Goal: Check status: Check status

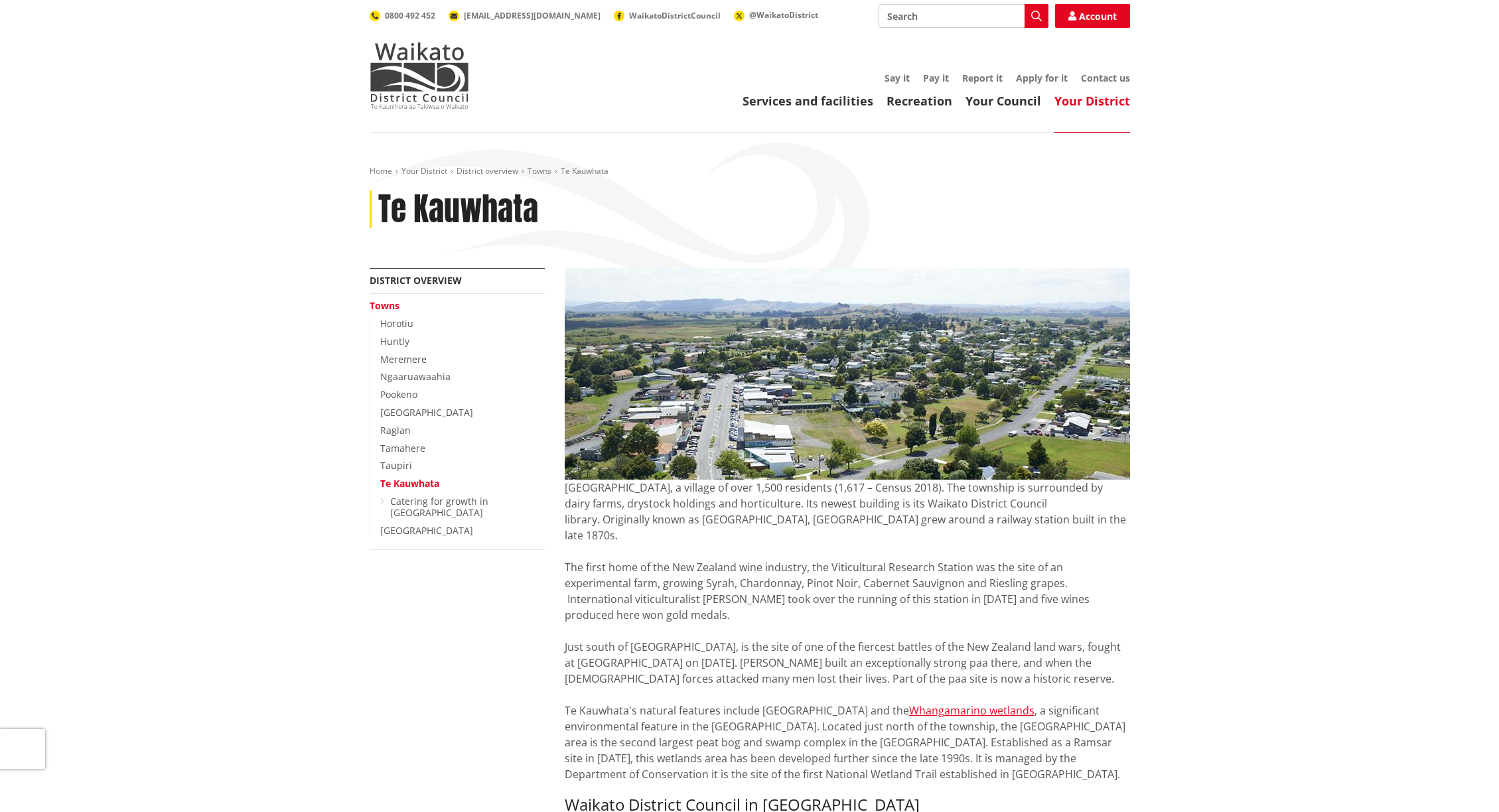
scroll to position [2, 0]
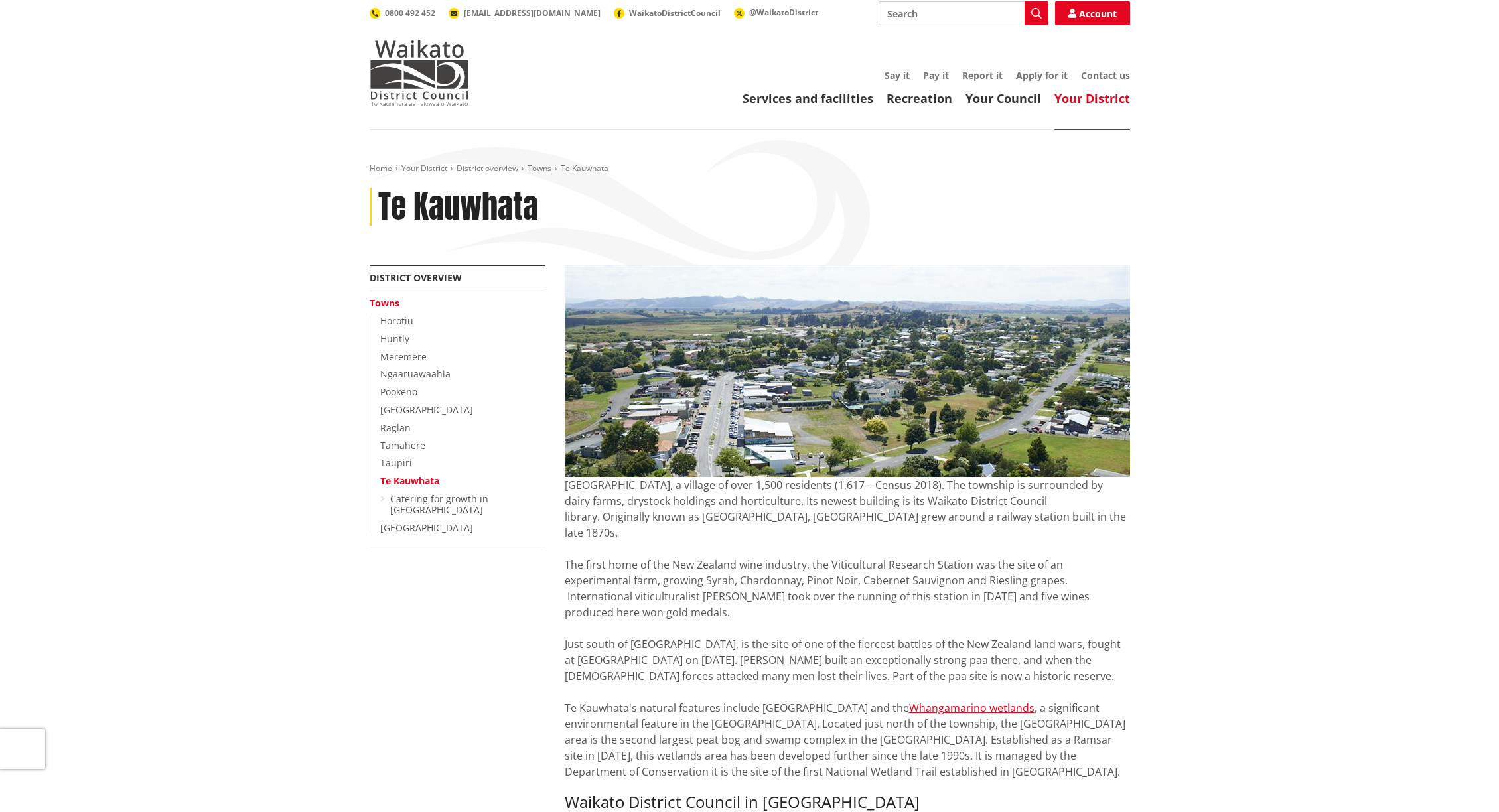
click at [914, 17] on input "Search" at bounding box center [963, 14] width 170 height 24
click at [426, 57] on img at bounding box center [419, 72] width 100 height 66
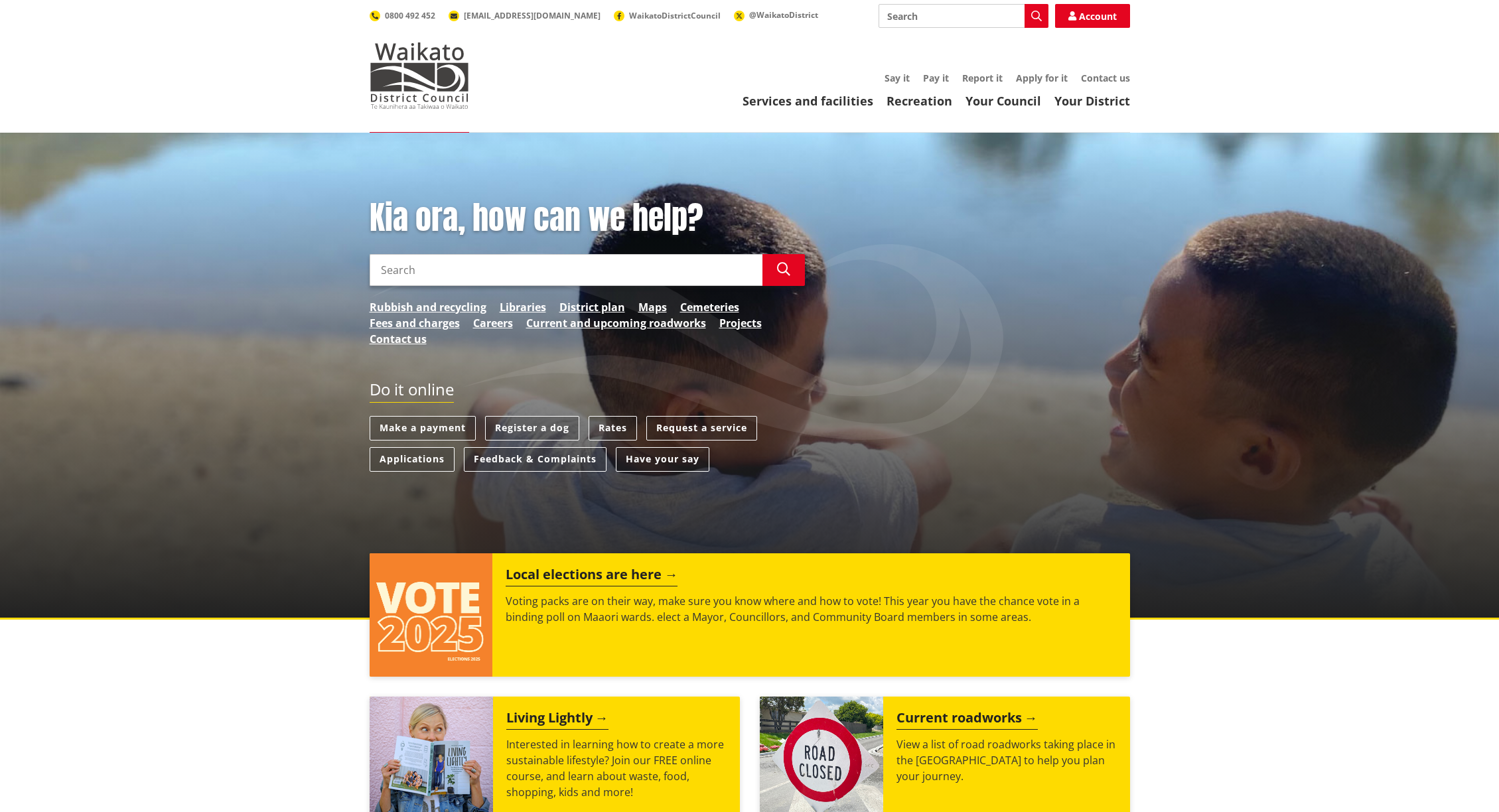
click at [528, 274] on input "Search" at bounding box center [566, 270] width 393 height 32
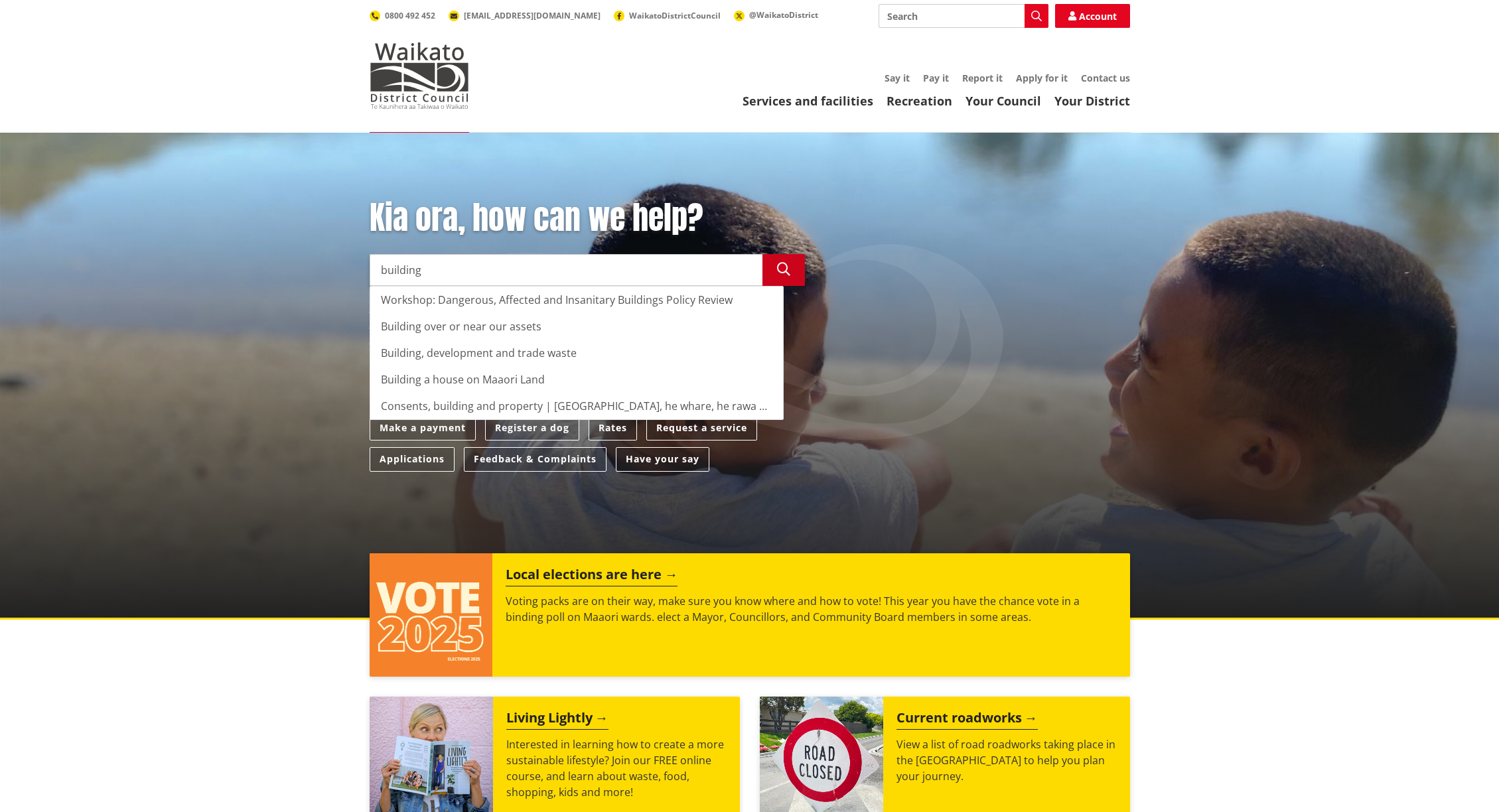
type input "building"
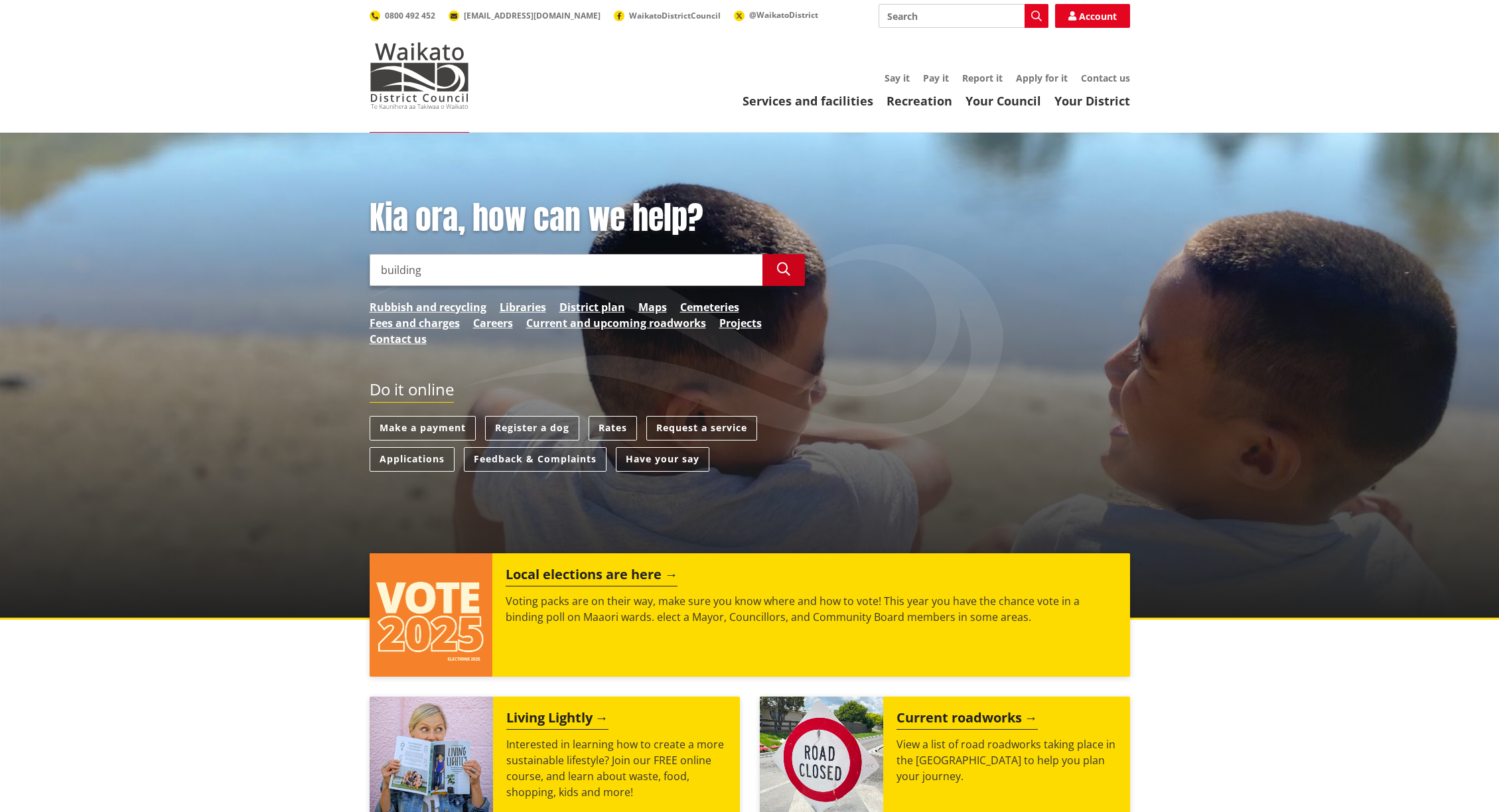
click at [778, 275] on icon "button" at bounding box center [783, 269] width 13 height 13
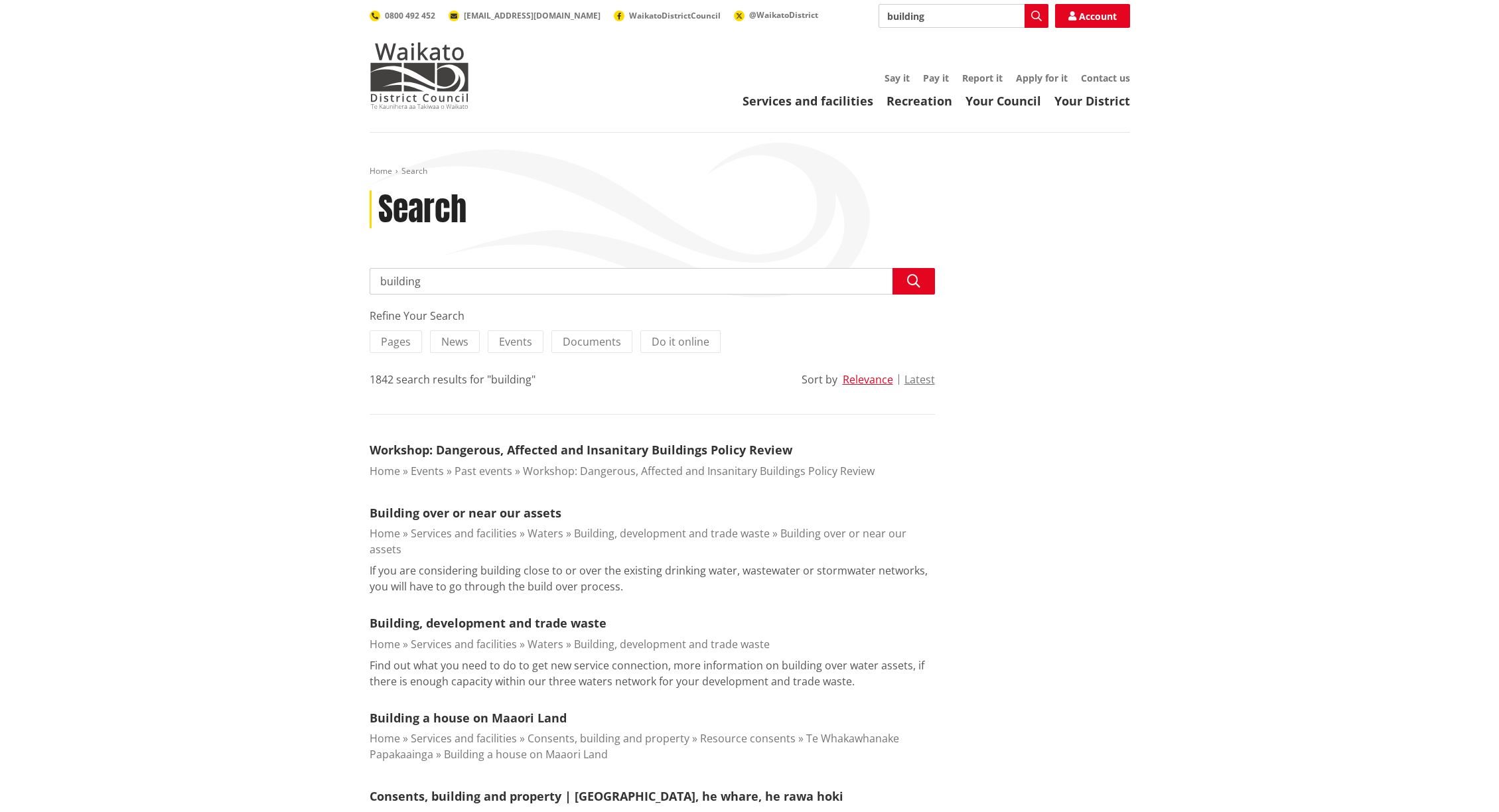
click at [465, 274] on input "building" at bounding box center [652, 281] width 565 height 27
type input "building consent"
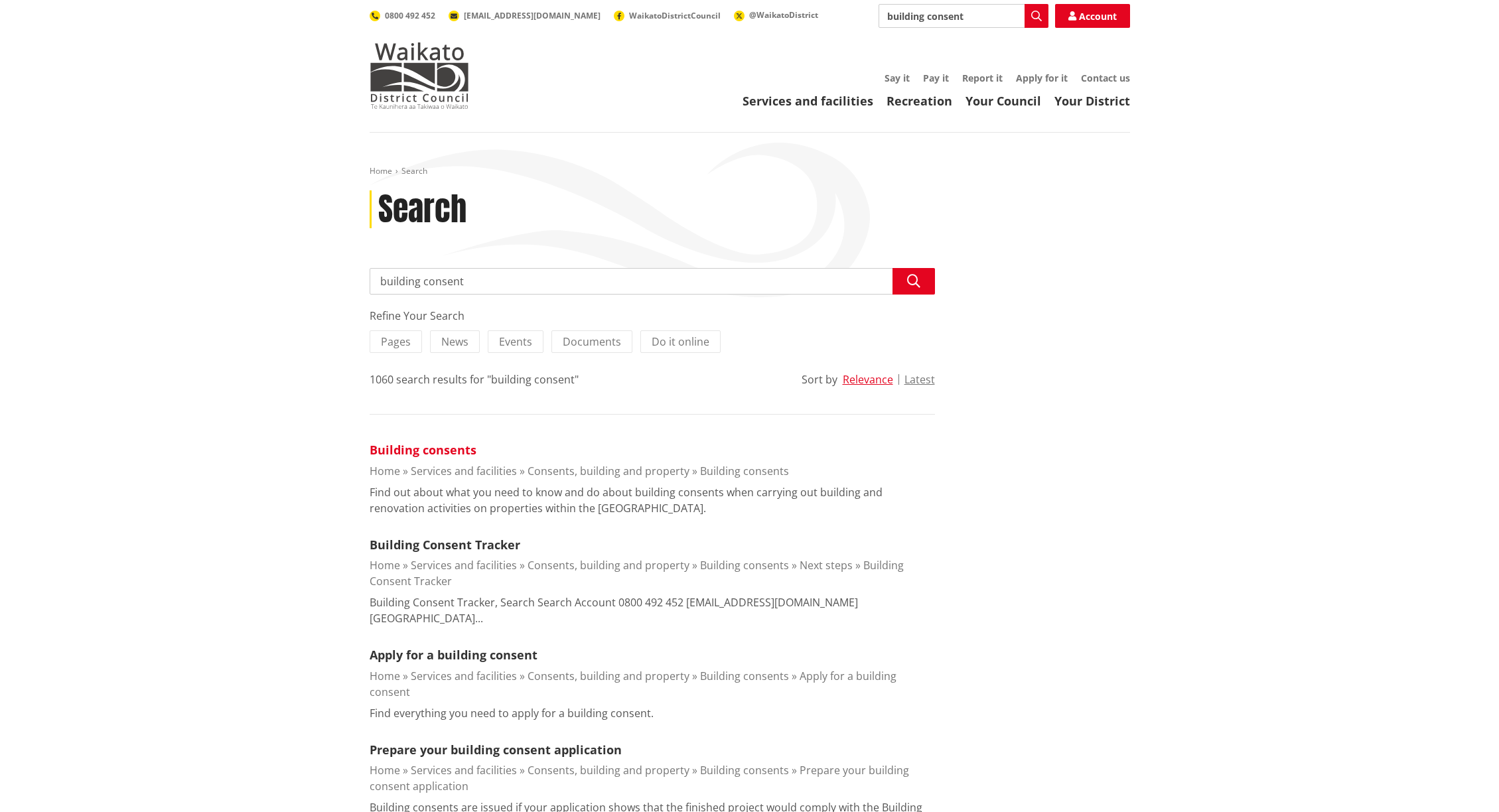
click at [434, 456] on link "Building consents" at bounding box center [423, 450] width 107 height 16
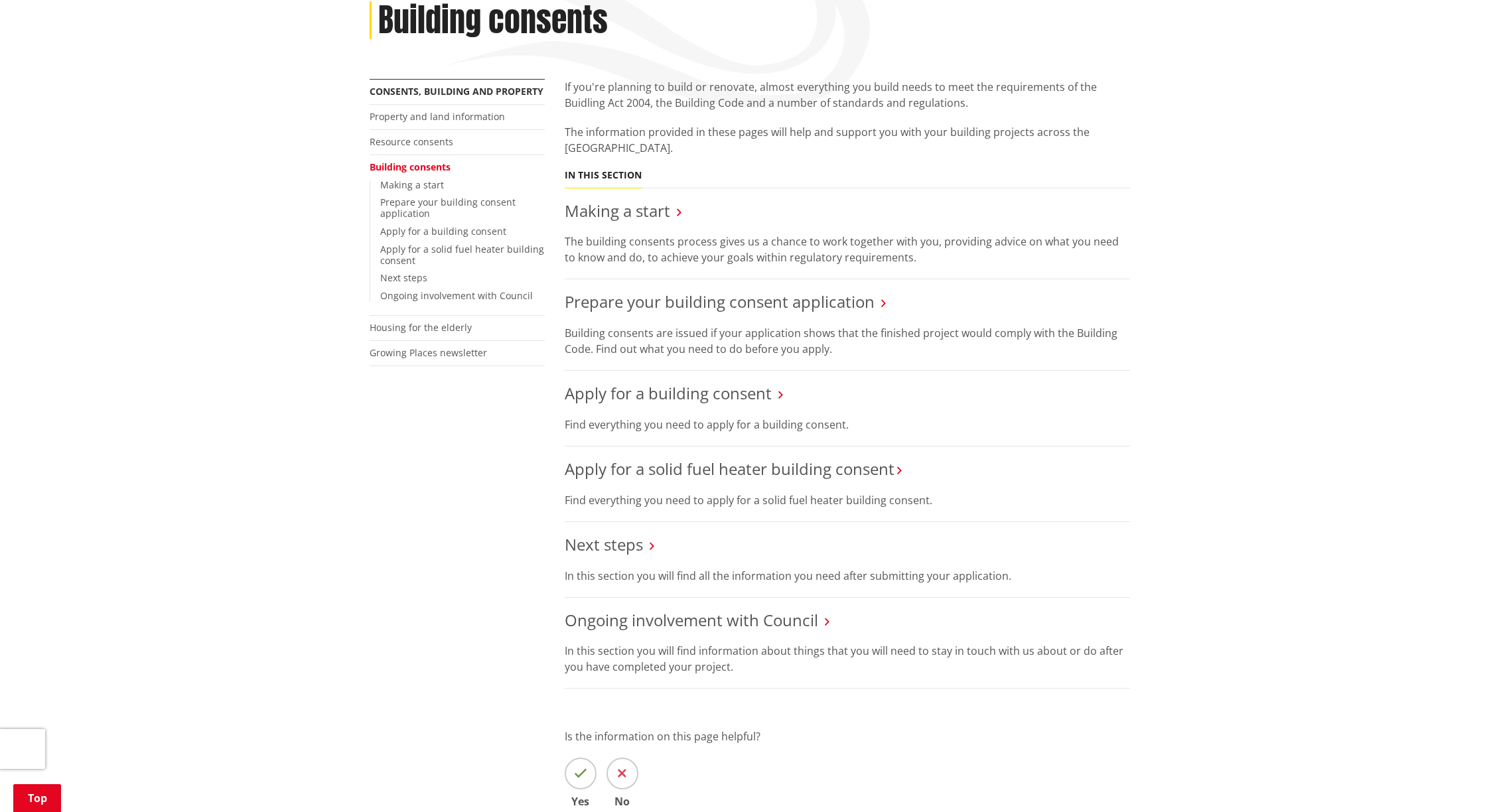
scroll to position [270, 0]
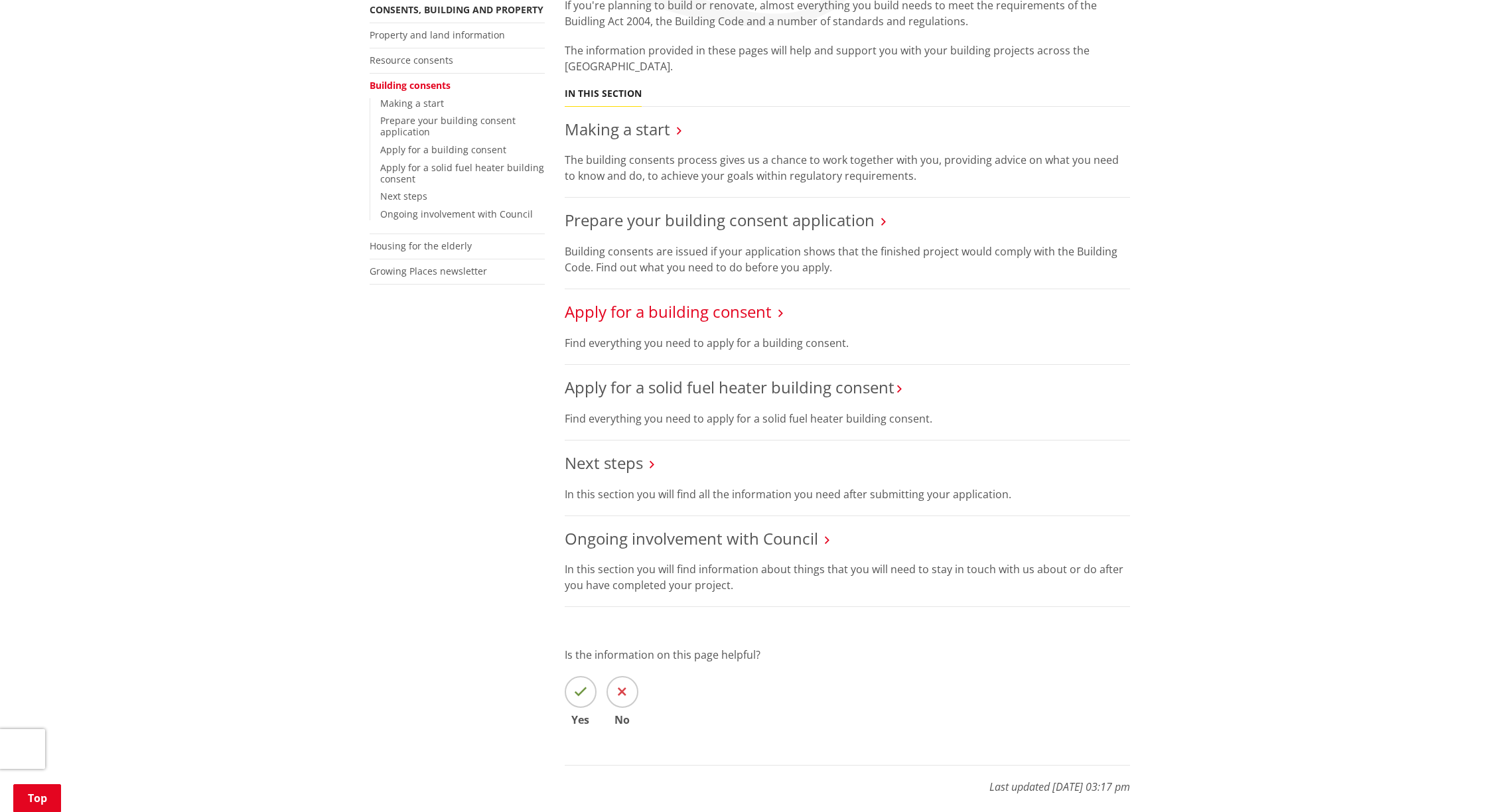
click at [665, 315] on link "Apply for a building consent" at bounding box center [667, 311] width 207 height 22
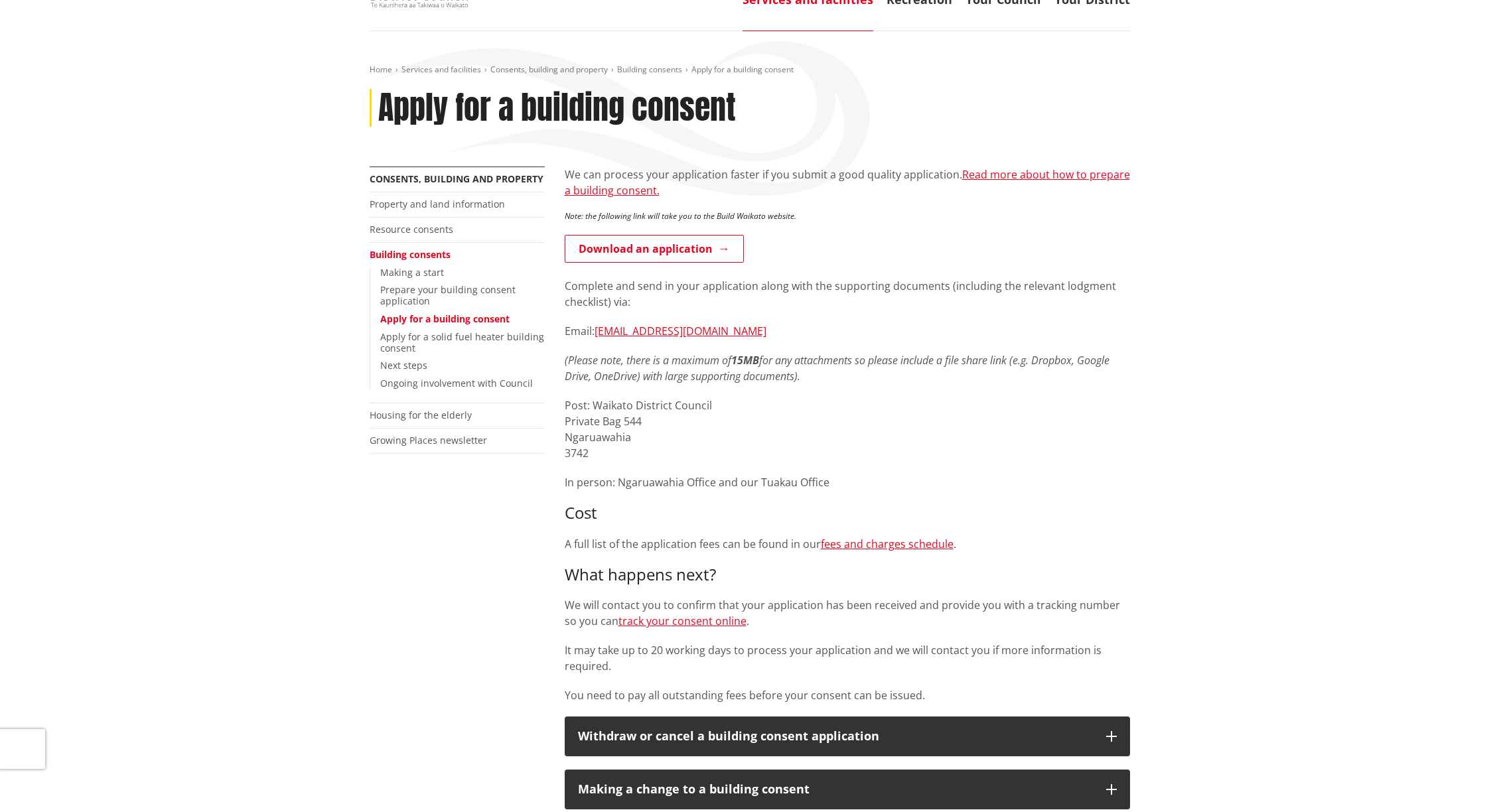
scroll to position [114, 0]
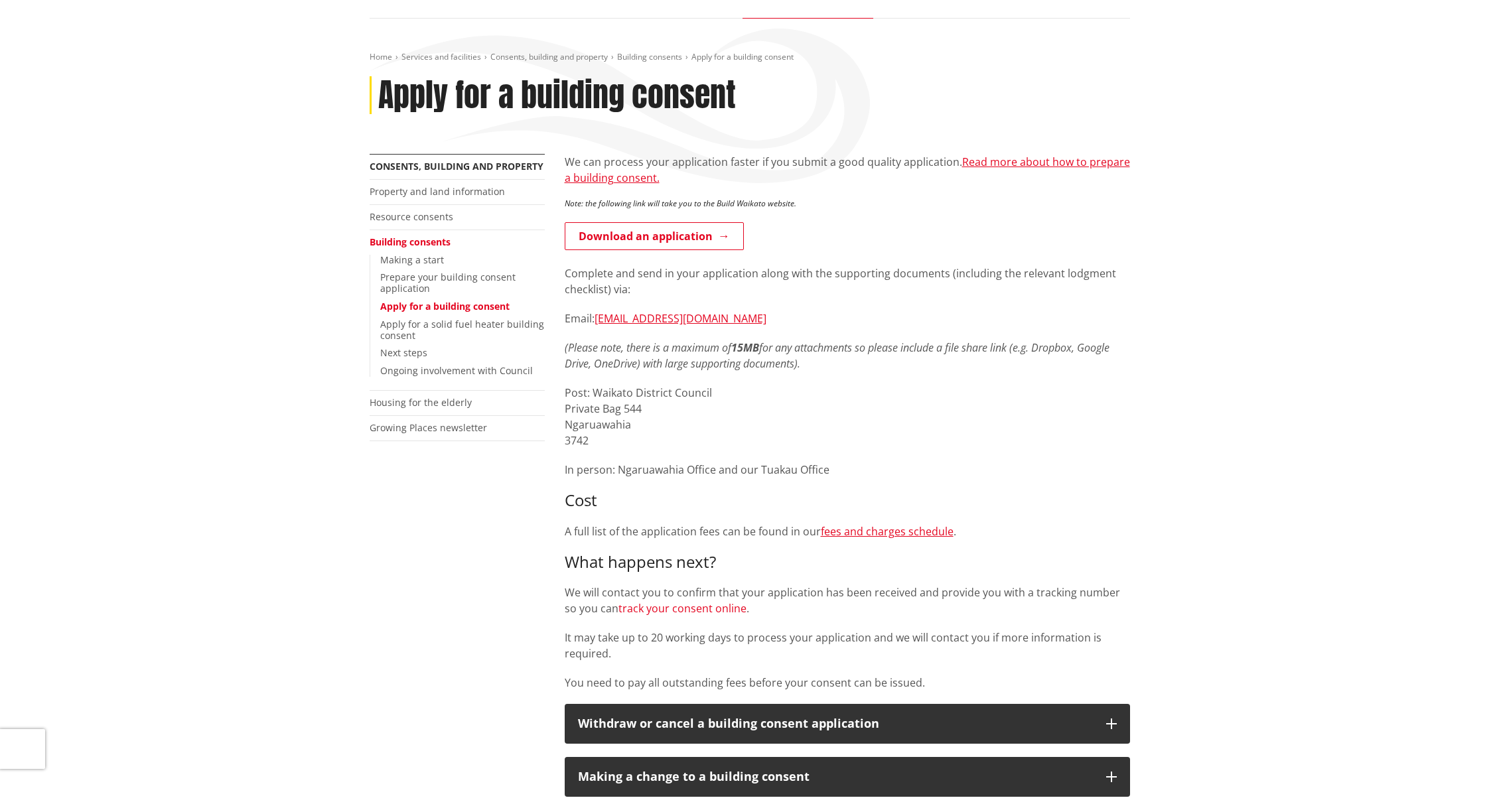
click at [704, 609] on link "track your consent online" at bounding box center [682, 608] width 128 height 14
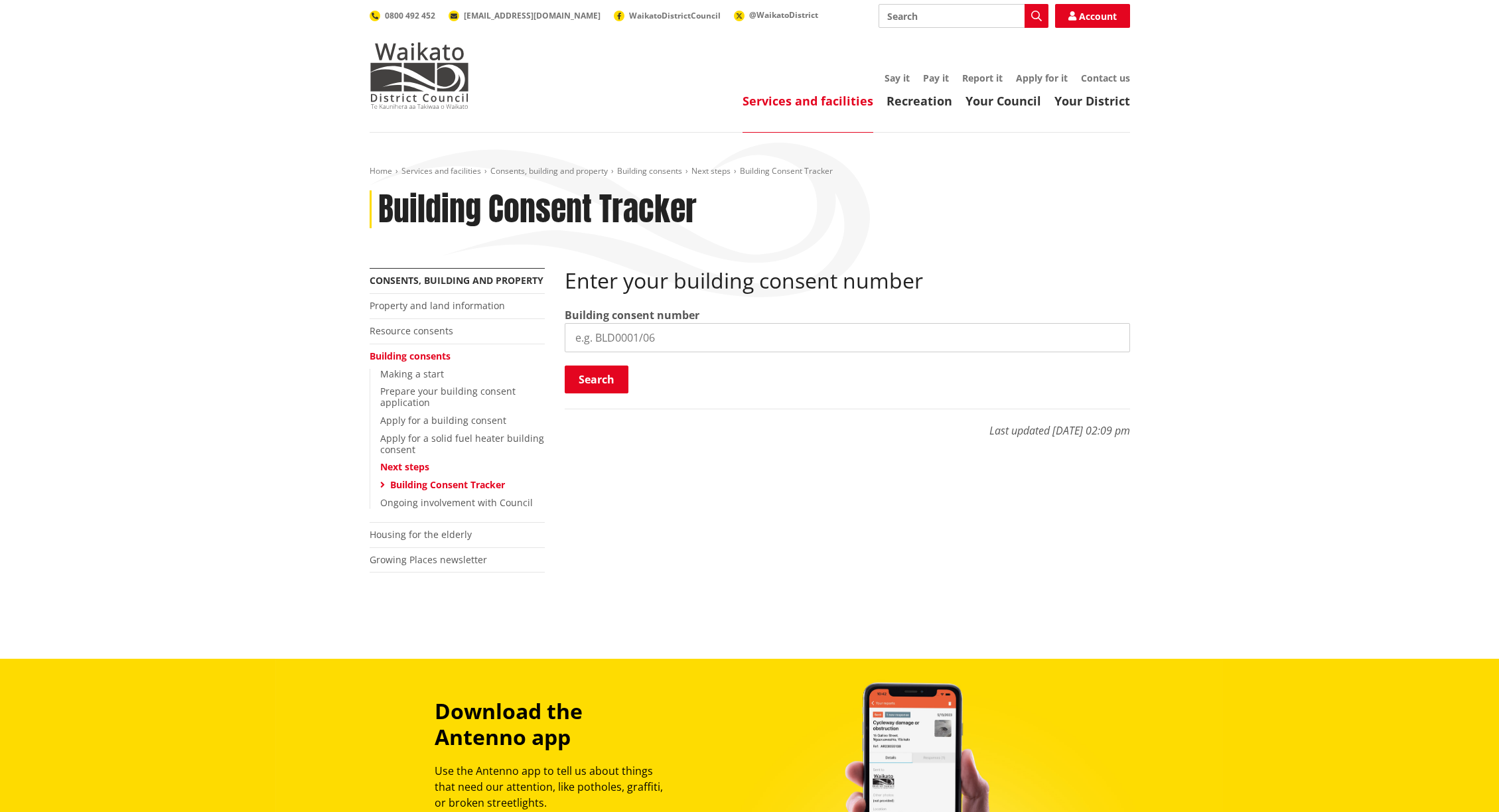
click at [634, 341] on input "search" at bounding box center [847, 337] width 565 height 29
